Goal: Task Accomplishment & Management: Manage account settings

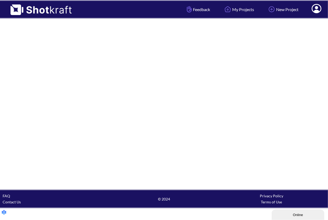
click at [318, 9] on icon at bounding box center [317, 9] width 6 height 6
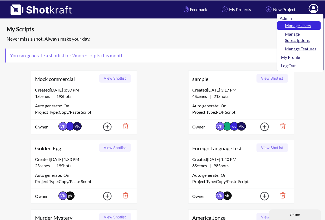
click at [305, 26] on link "Manage Users" at bounding box center [299, 25] width 44 height 8
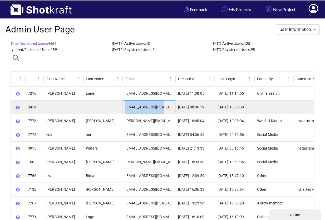
drag, startPoint x: 125, startPoint y: 107, endPoint x: 168, endPoint y: 108, distance: 43.0
click at [168, 108] on div "[EMAIL_ADDRESS][PERSON_NAME][DOMAIN_NAME]" at bounding box center [149, 107] width 53 height 14
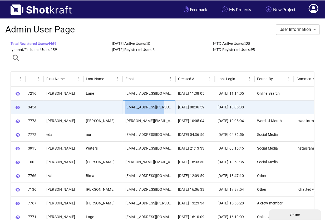
copy div "[EMAIL_ADDRESS][PERSON_NAME][DOMAIN_NAME]"
click at [18, 107] on icon "button" at bounding box center [18, 107] width 4 height 3
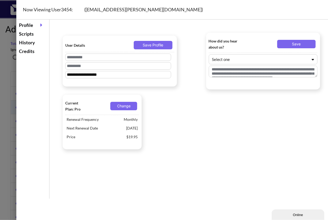
click at [23, 33] on div "Scripts" at bounding box center [33, 34] width 30 height 9
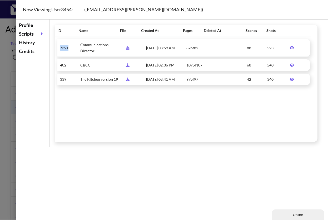
drag, startPoint x: 69, startPoint y: 47, endPoint x: 58, endPoint y: 47, distance: 10.8
click at [58, 47] on div "7391 Communications Director 3454/1755003555028_Communications Director - 020 -…" at bounding box center [183, 48] width 253 height 18
copy span "7391"
